Goal: Transaction & Acquisition: Purchase product/service

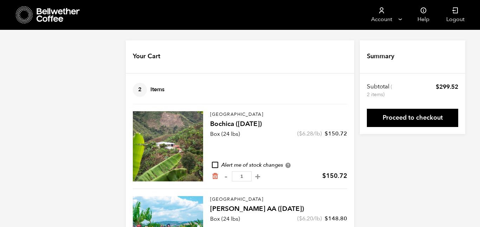
click at [27, 14] on icon at bounding box center [24, 15] width 17 height 18
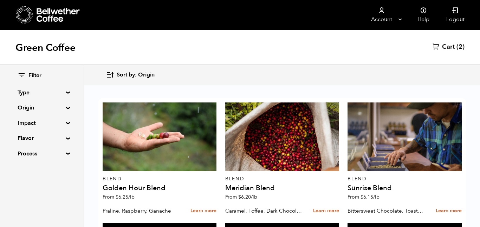
click at [444, 50] on span "Cart" at bounding box center [448, 47] width 13 height 8
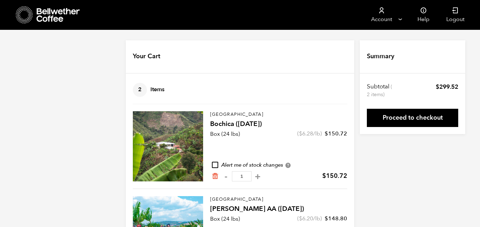
scroll to position [57, 0]
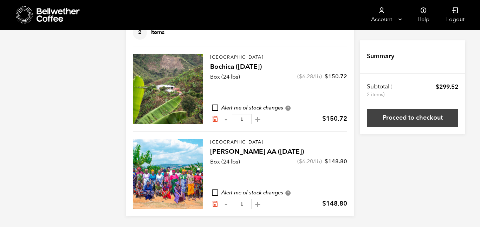
click at [405, 120] on link "Proceed to checkout" at bounding box center [412, 118] width 91 height 18
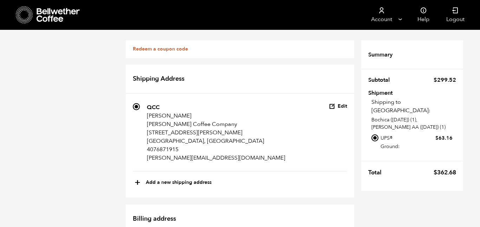
click at [29, 15] on icon at bounding box center [24, 15] width 17 height 18
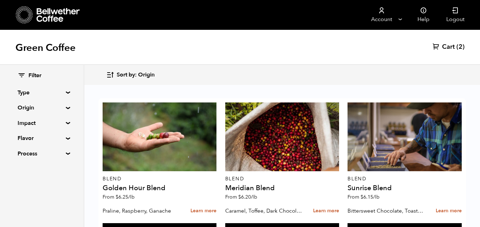
scroll to position [447, 0]
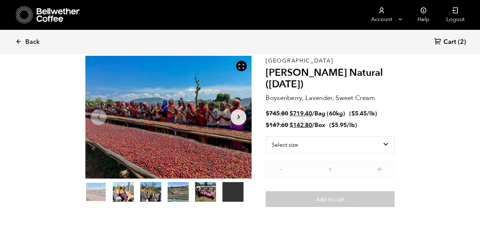
scroll to position [34, 0]
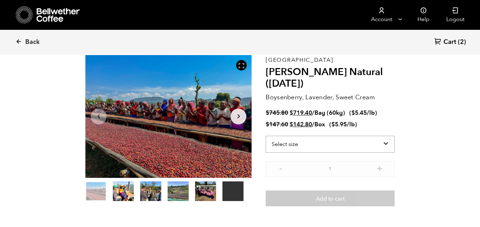
click at [336, 147] on select "Select size Bag (60kg) (132 lbs) Box (24 lbs)" at bounding box center [329, 144] width 129 height 17
select select "box"
click at [265, 136] on select "Select size Bag (60kg) (132 lbs) Box (24 lbs)" at bounding box center [329, 144] width 129 height 17
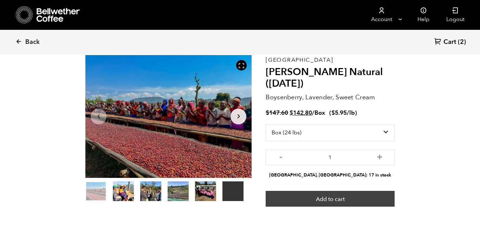
click at [351, 196] on button "Add to cart" at bounding box center [329, 199] width 129 height 16
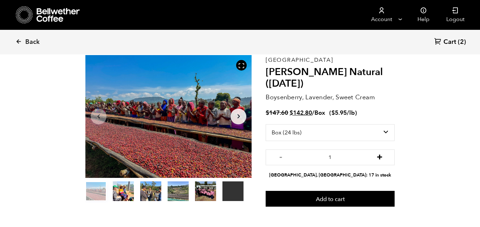
click at [380, 158] on button "+" at bounding box center [379, 156] width 9 height 7
click at [281, 158] on button "-" at bounding box center [280, 156] width 9 height 7
type input "1"
click at [453, 41] on span "Cart" at bounding box center [449, 42] width 13 height 8
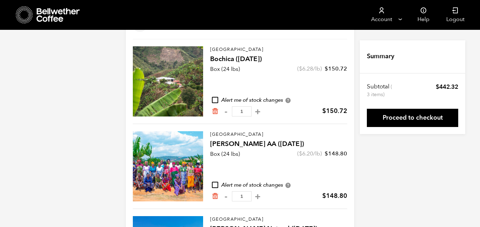
scroll to position [64, 0]
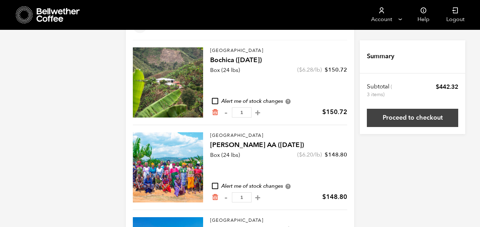
click at [426, 123] on link "Proceed to checkout" at bounding box center [412, 118] width 91 height 18
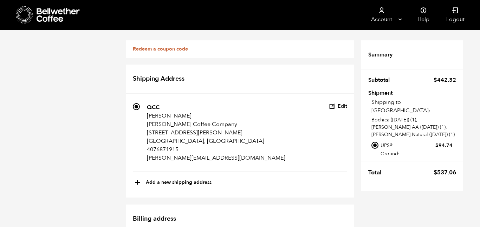
scroll to position [240, 0]
radio input "true"
